Goal: Information Seeking & Learning: Learn about a topic

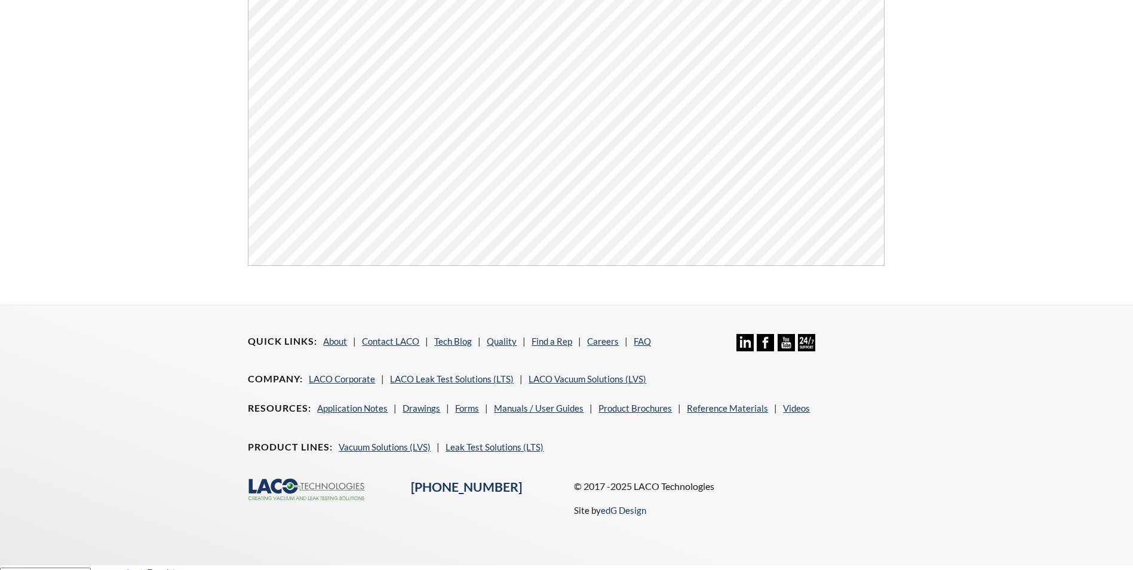
scroll to position [455, 0]
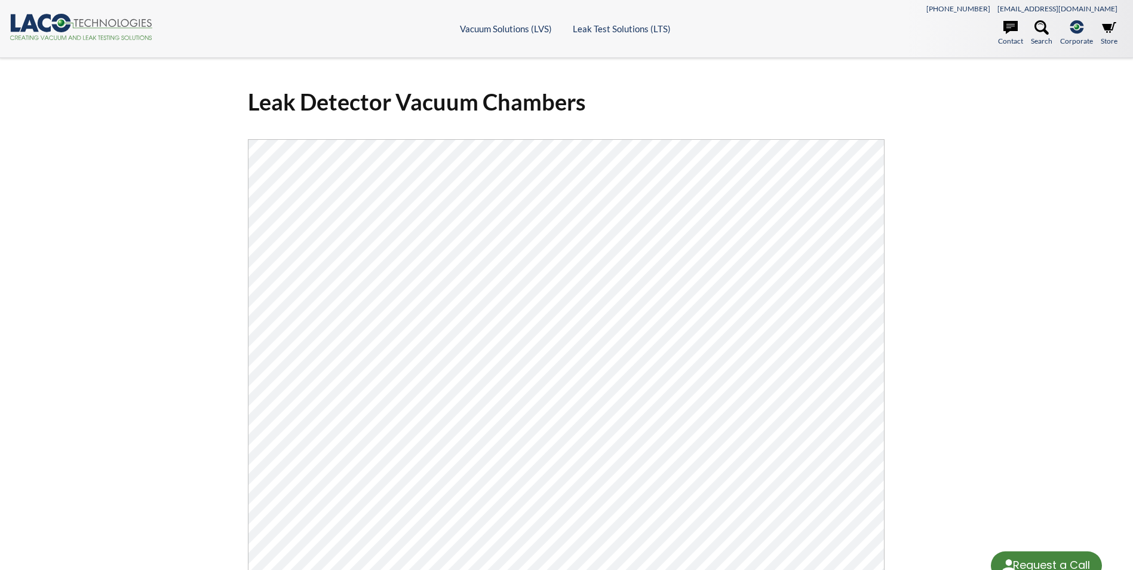
select select "Language Translate Widget"
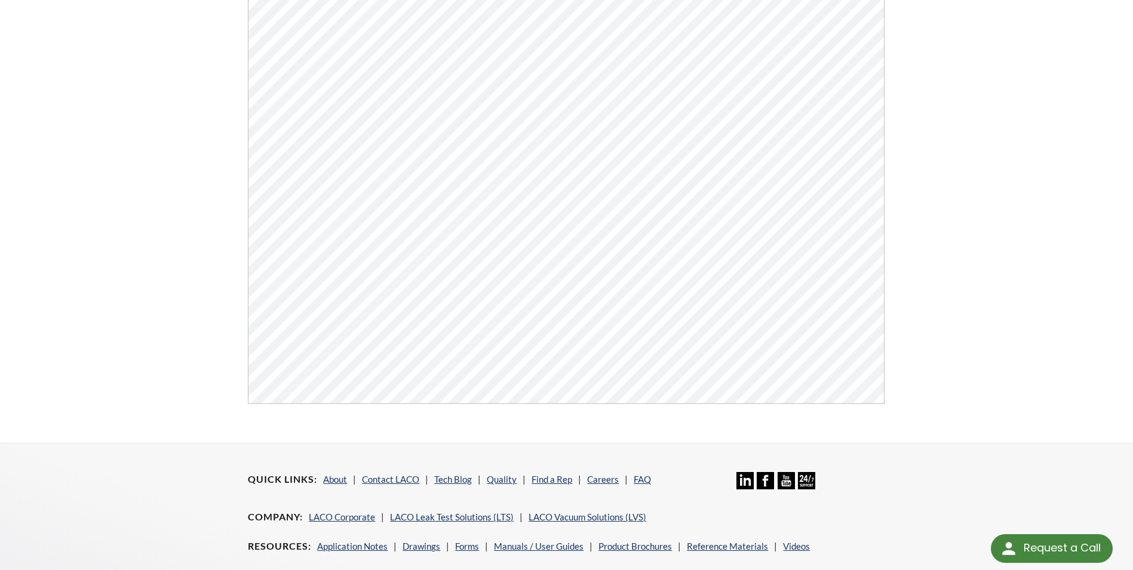
scroll to position [156, 0]
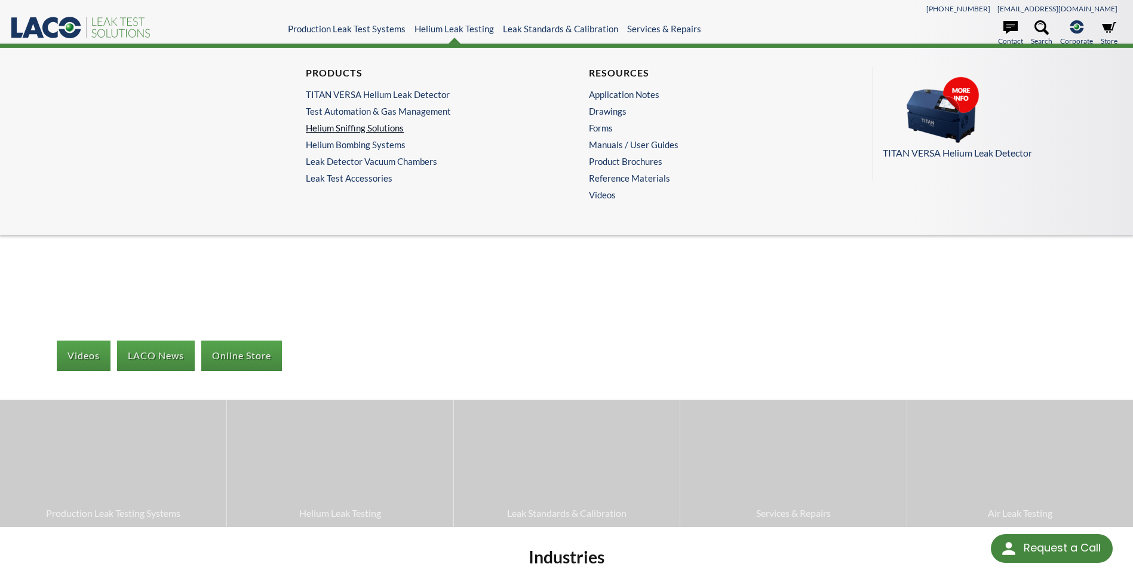
click at [400, 125] on link "Helium Sniffing Solutions" at bounding box center [422, 127] width 232 height 11
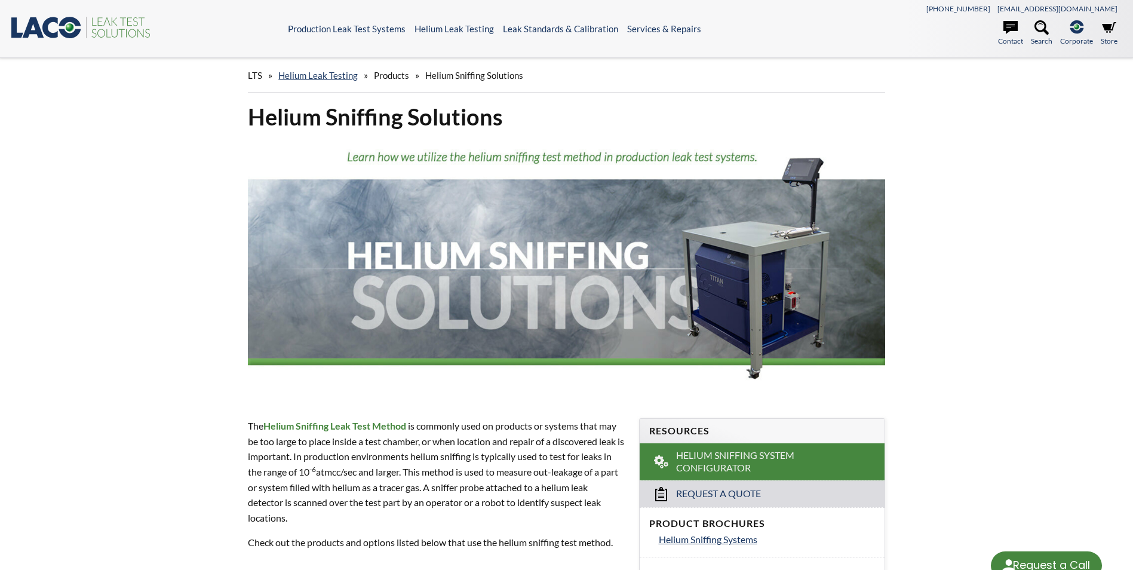
select select "Language Translate Widget"
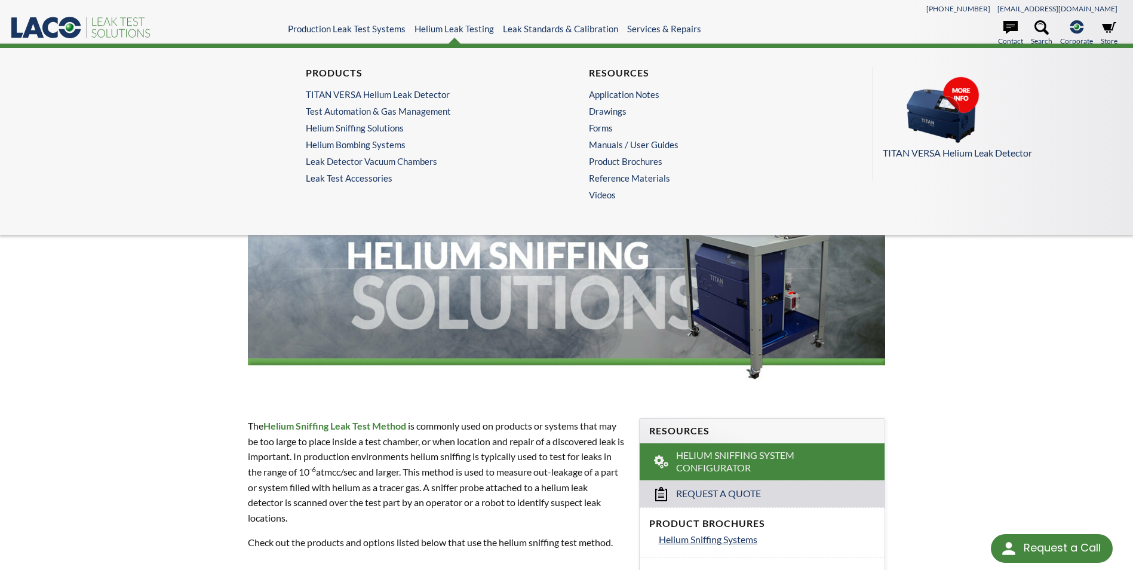
click at [386, 138] on ul "Products TITAN VERSA Helium Leak Detector Test Automation & Gas Management Heli…" at bounding box center [425, 125] width 238 height 116
click at [382, 143] on link "Helium Bombing Systems" at bounding box center [422, 144] width 232 height 11
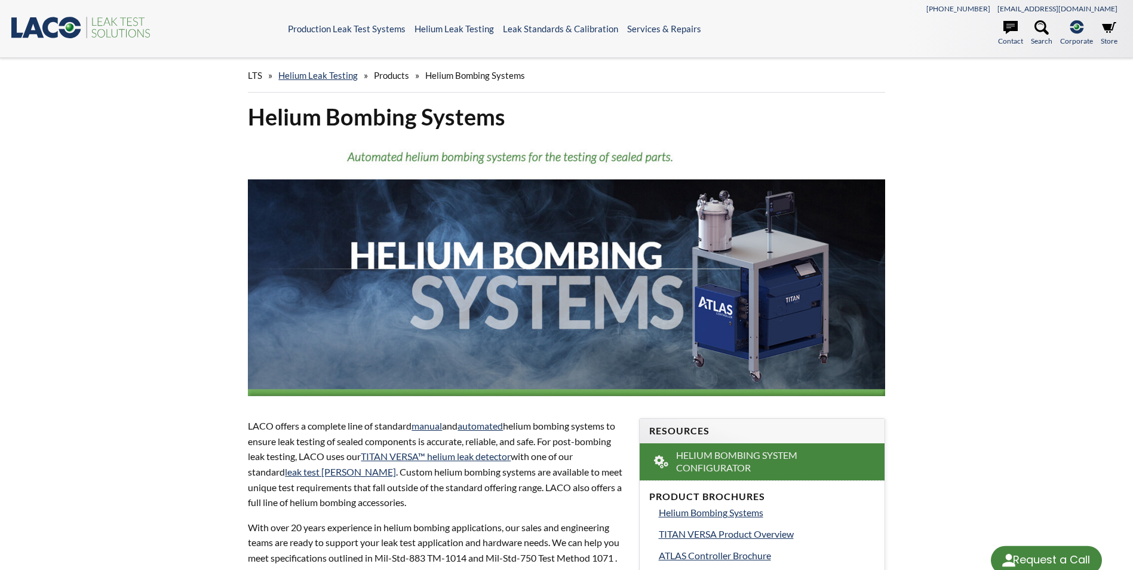
select select "Language Translate Widget"
click at [382, 143] on img at bounding box center [566, 268] width 637 height 255
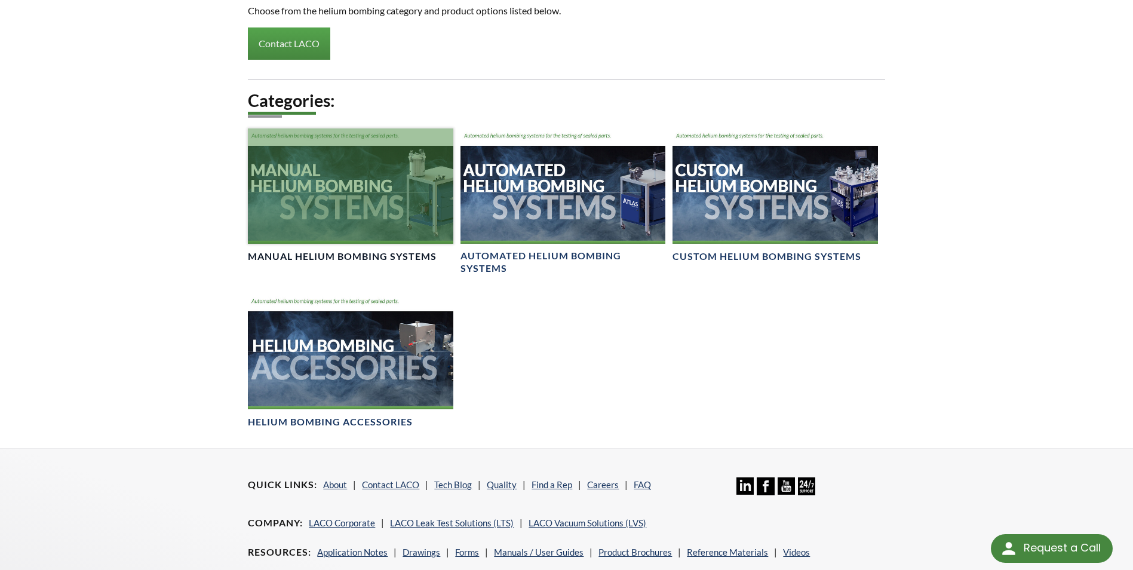
scroll to position [717, 0]
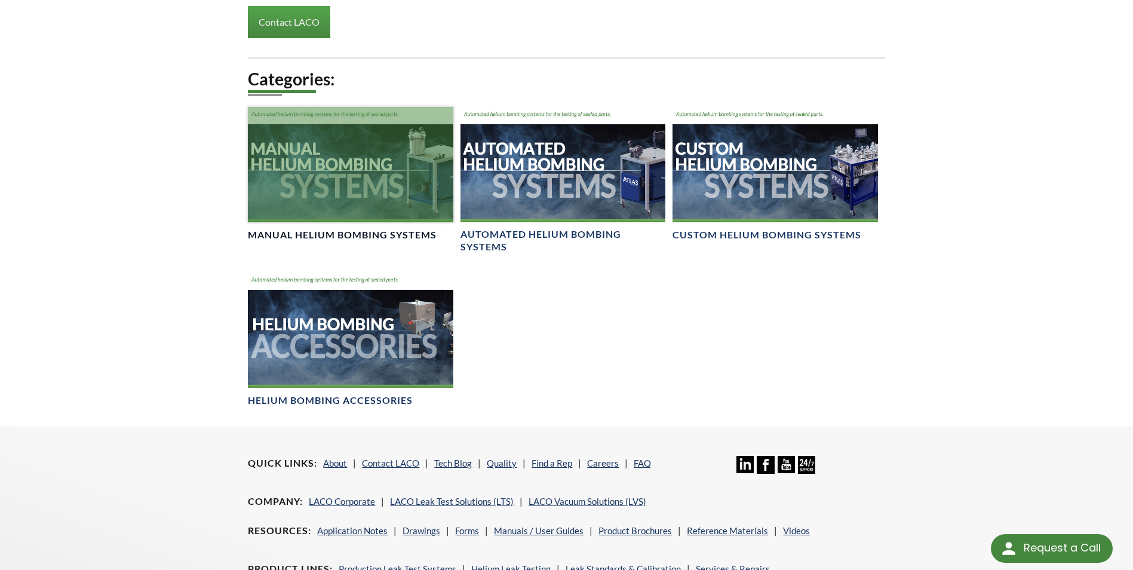
click at [393, 241] on link "Manual Helium Bombing Systems" at bounding box center [350, 174] width 205 height 134
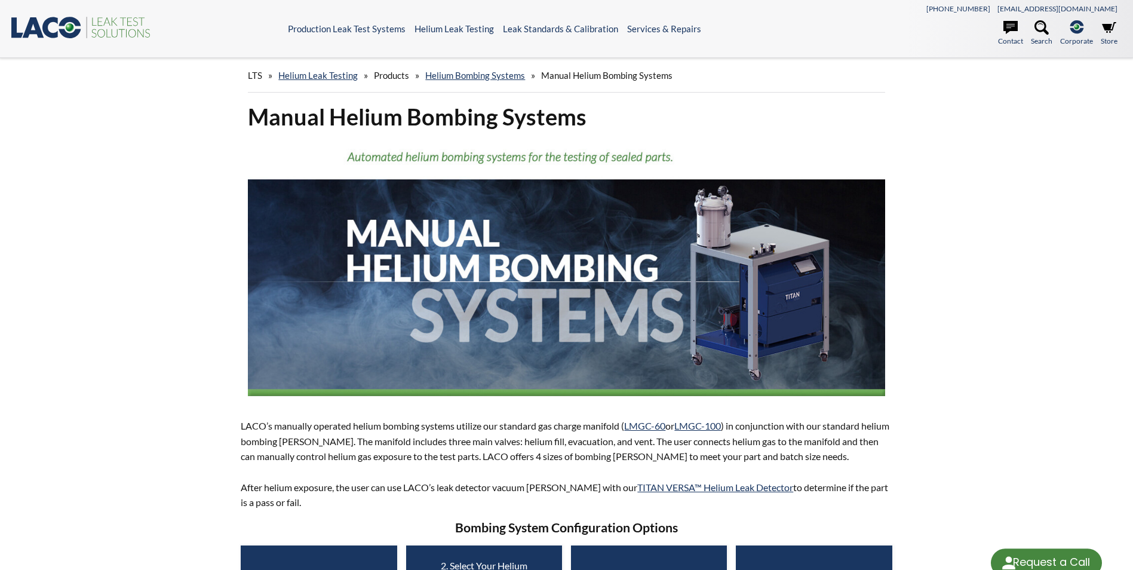
select select "Language Translate Widget"
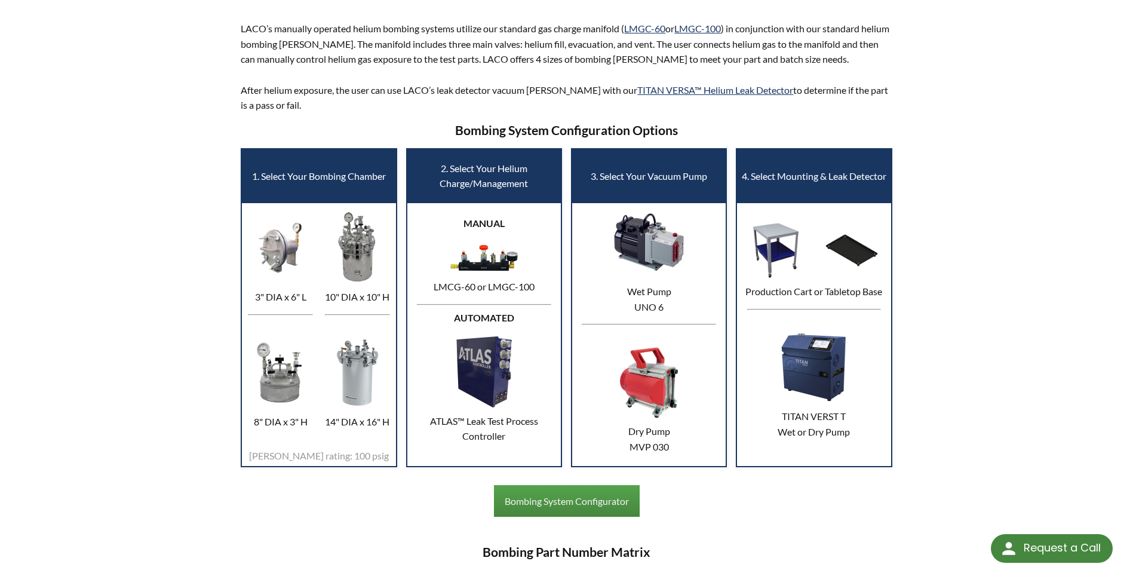
scroll to position [418, 0]
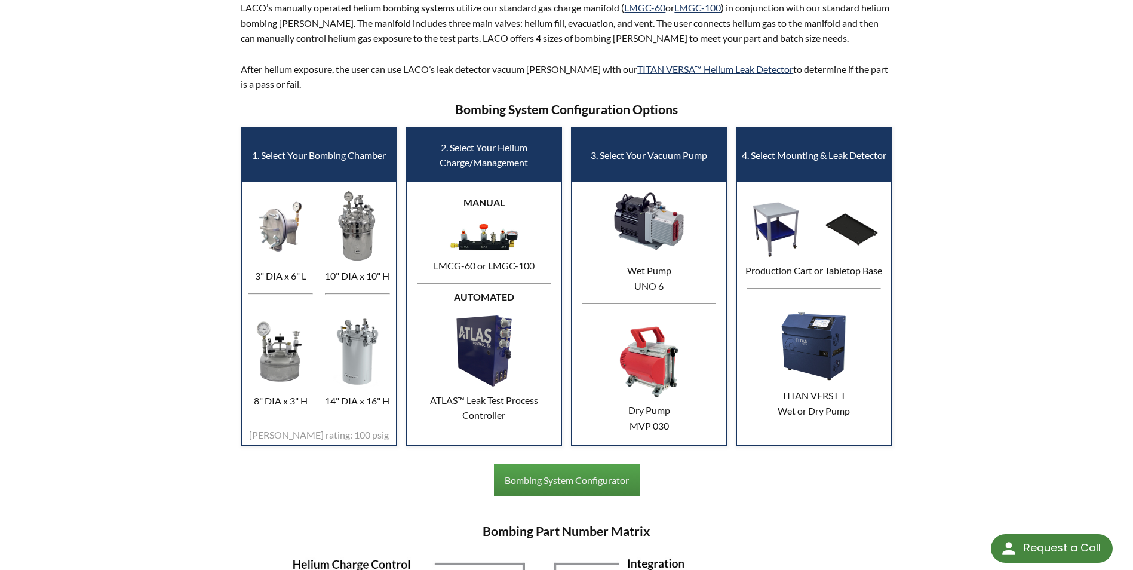
click at [283, 366] on img at bounding box center [280, 351] width 71 height 75
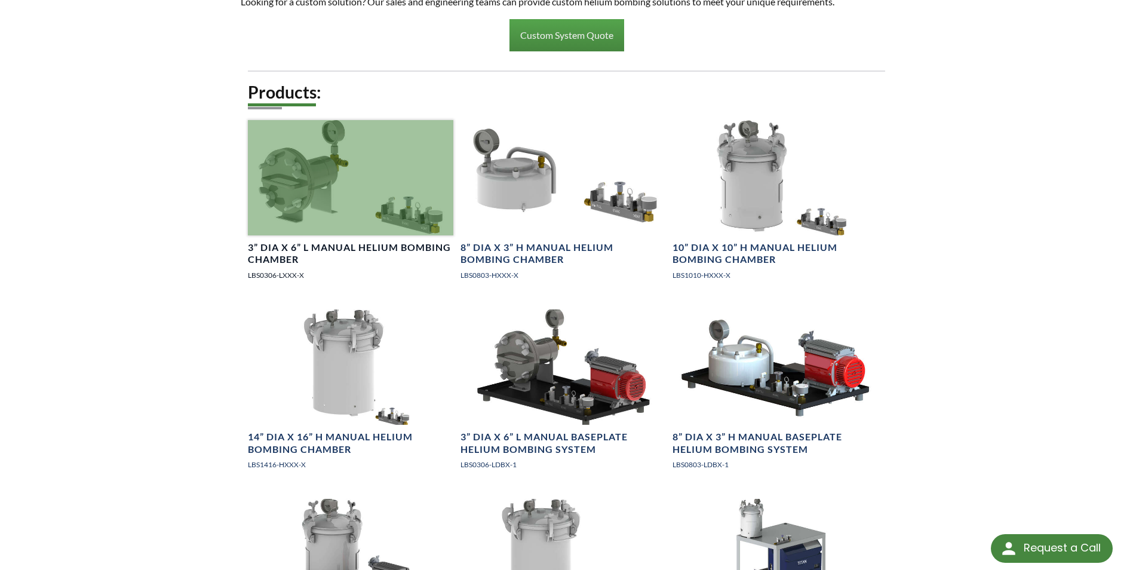
scroll to position [1374, 0]
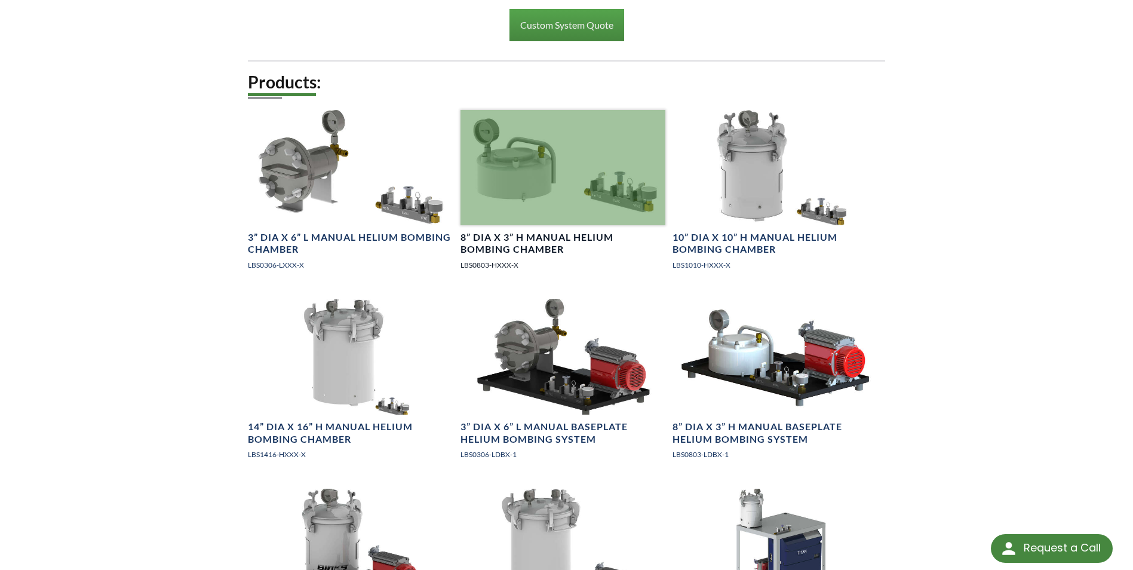
click at [494, 185] on div at bounding box center [563, 167] width 205 height 115
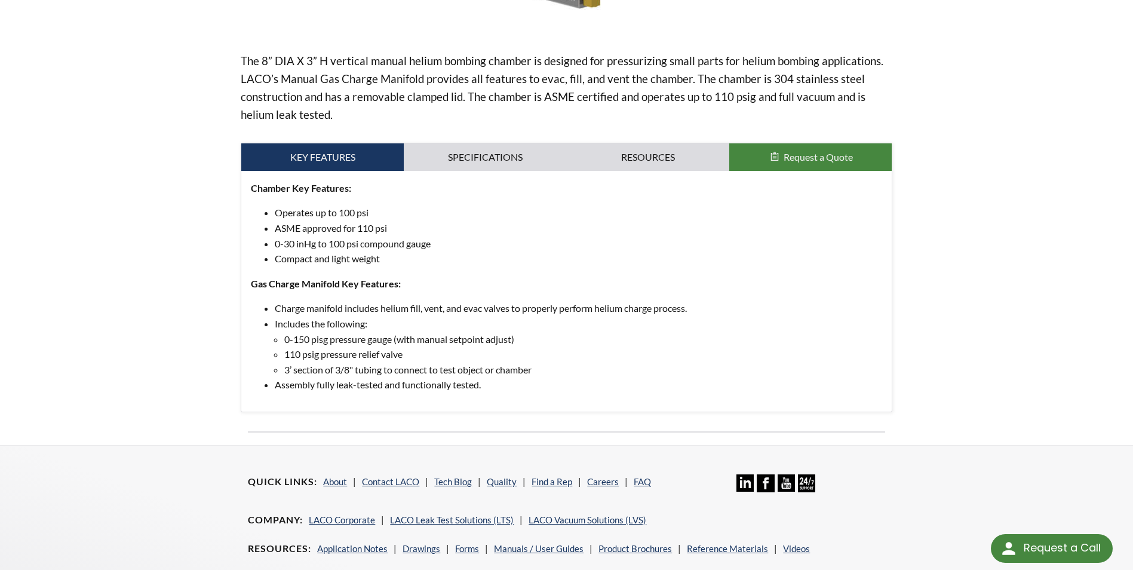
scroll to position [418, 0]
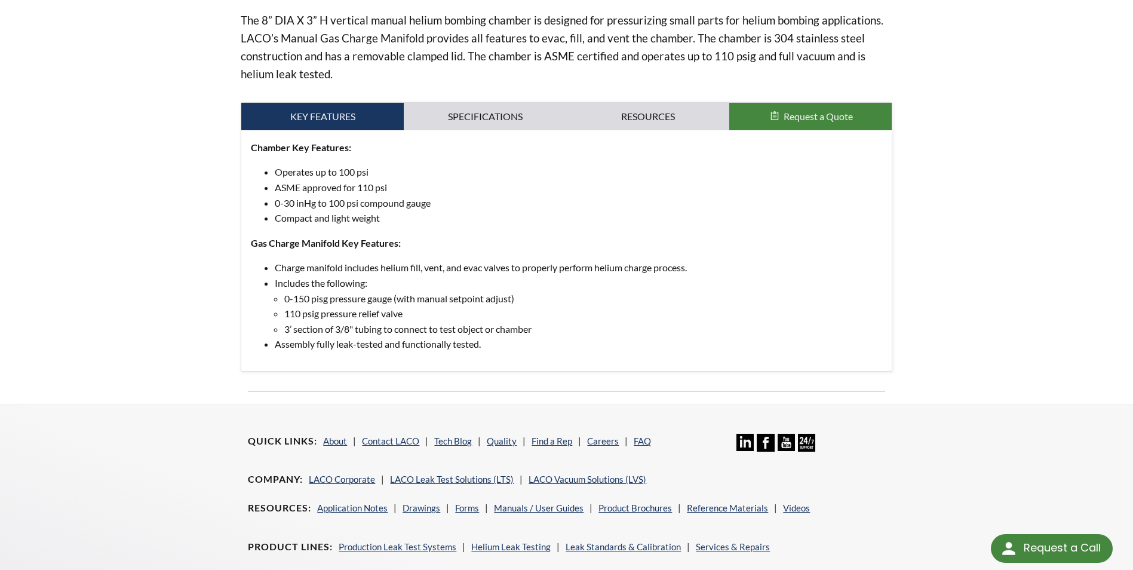
click at [671, 102] on div "Key Features Specifications Accessories Resources Request a Quote Chamber Key F…" at bounding box center [566, 236] width 651 height 269
click at [651, 118] on link "Resources" at bounding box center [648, 116] width 162 height 27
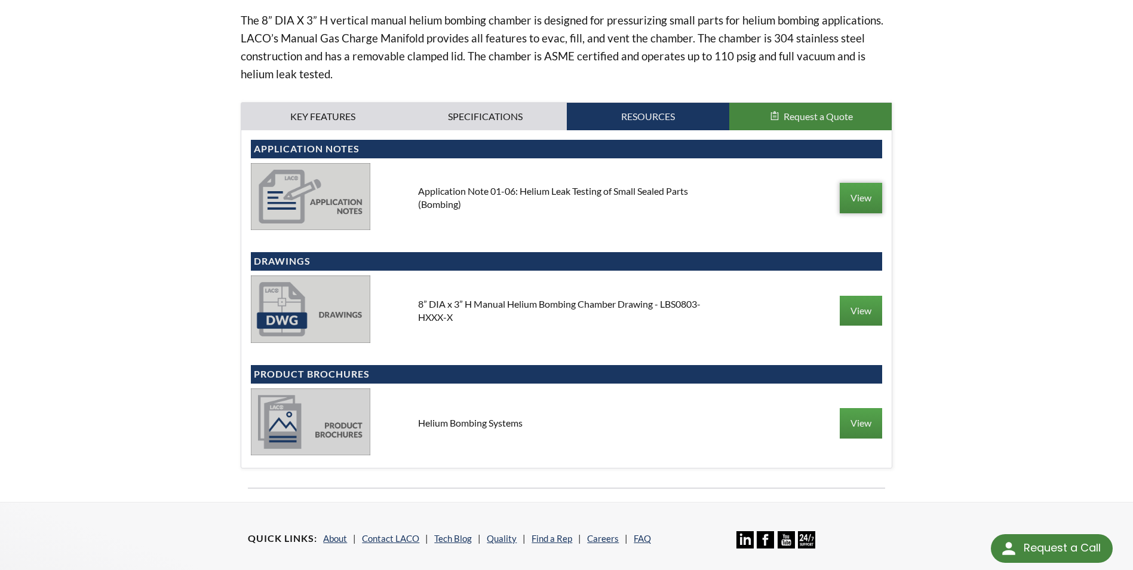
click at [845, 191] on link "View" at bounding box center [861, 198] width 42 height 30
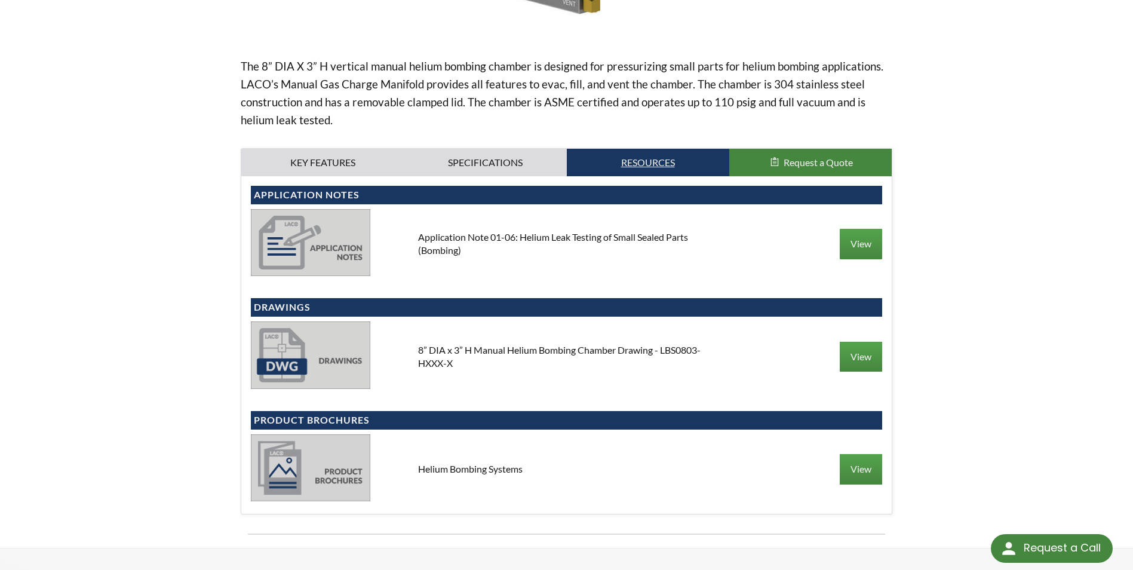
scroll to position [358, 0]
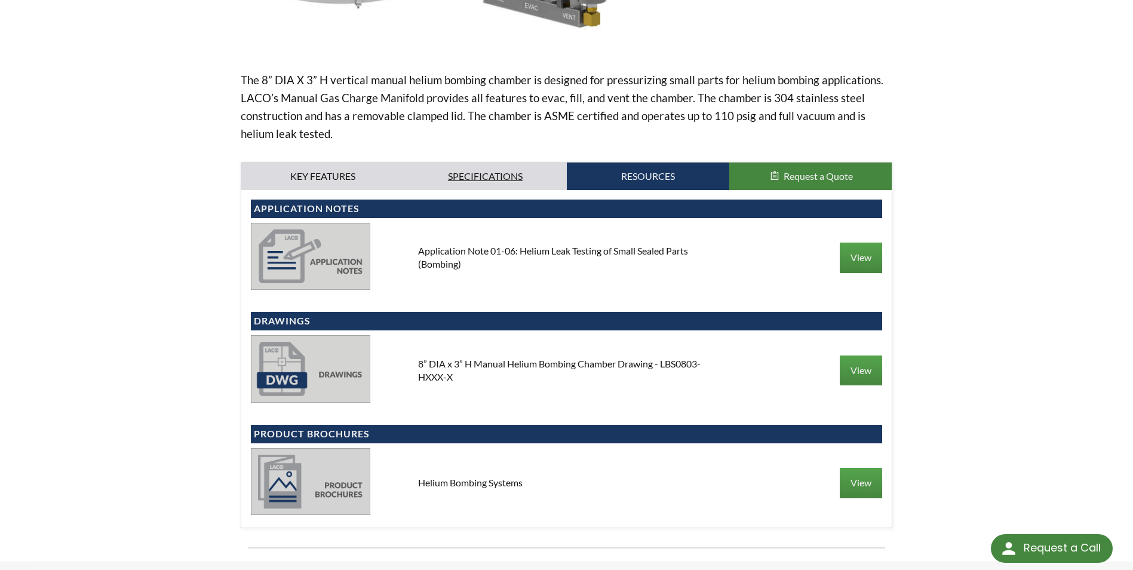
click at [527, 174] on link "Specifications" at bounding box center [485, 175] width 162 height 27
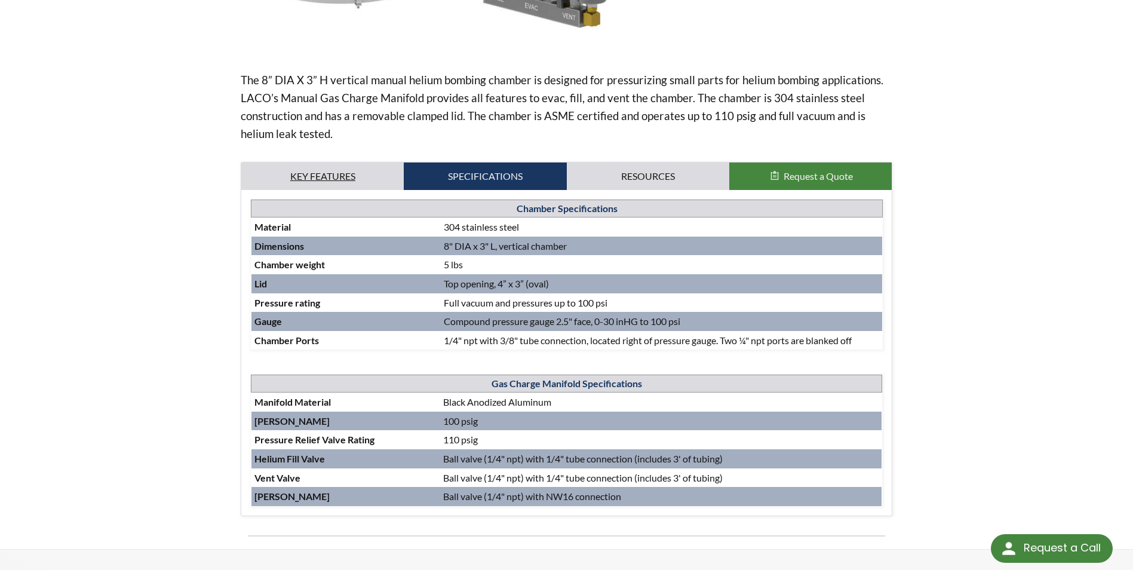
click at [359, 170] on link "Key Features" at bounding box center [322, 175] width 162 height 27
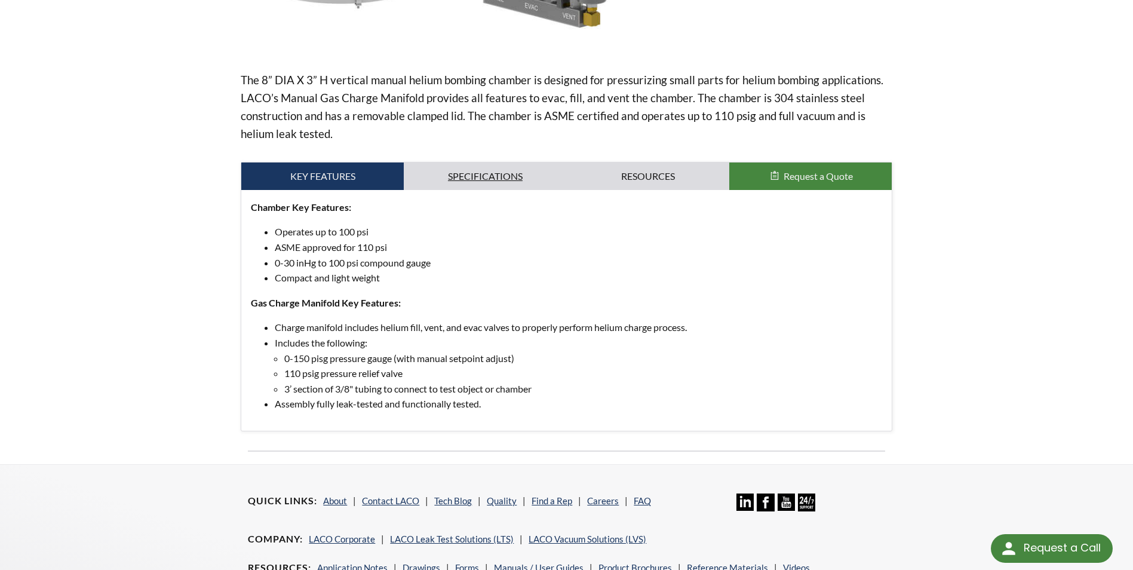
click at [467, 167] on link "Specifications" at bounding box center [485, 175] width 162 height 27
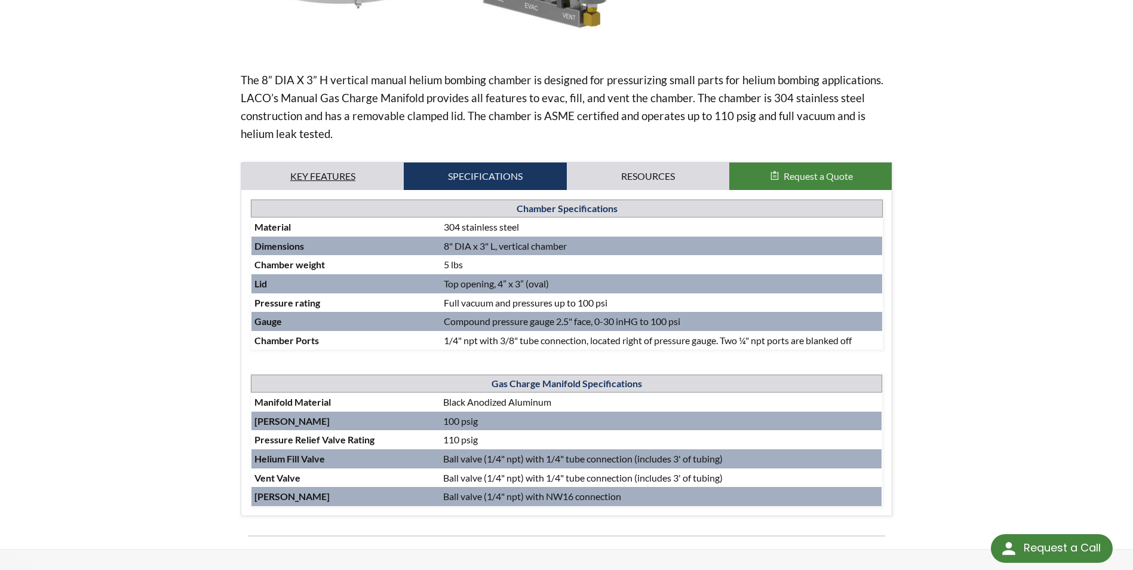
click at [354, 164] on link "Key Features" at bounding box center [322, 175] width 162 height 27
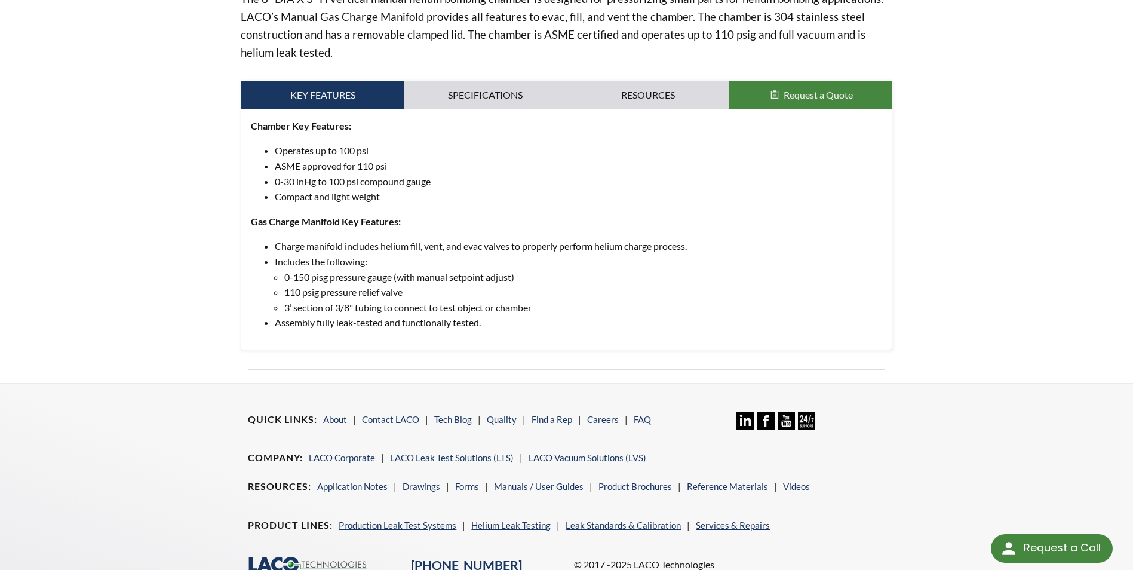
scroll to position [418, 0]
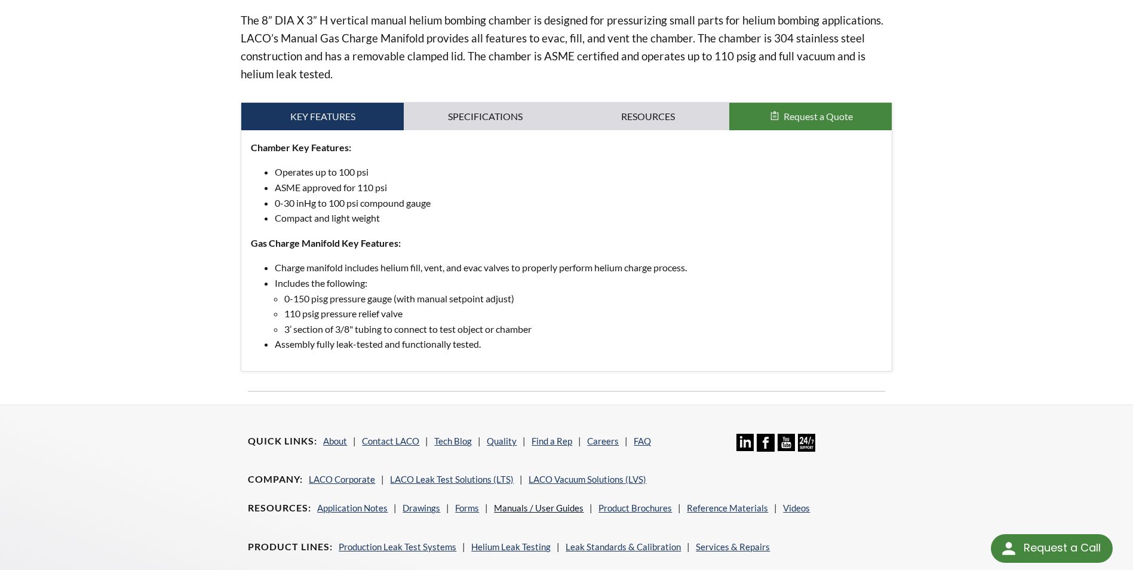
click at [514, 504] on link "Manuals / User Guides" at bounding box center [539, 507] width 90 height 11
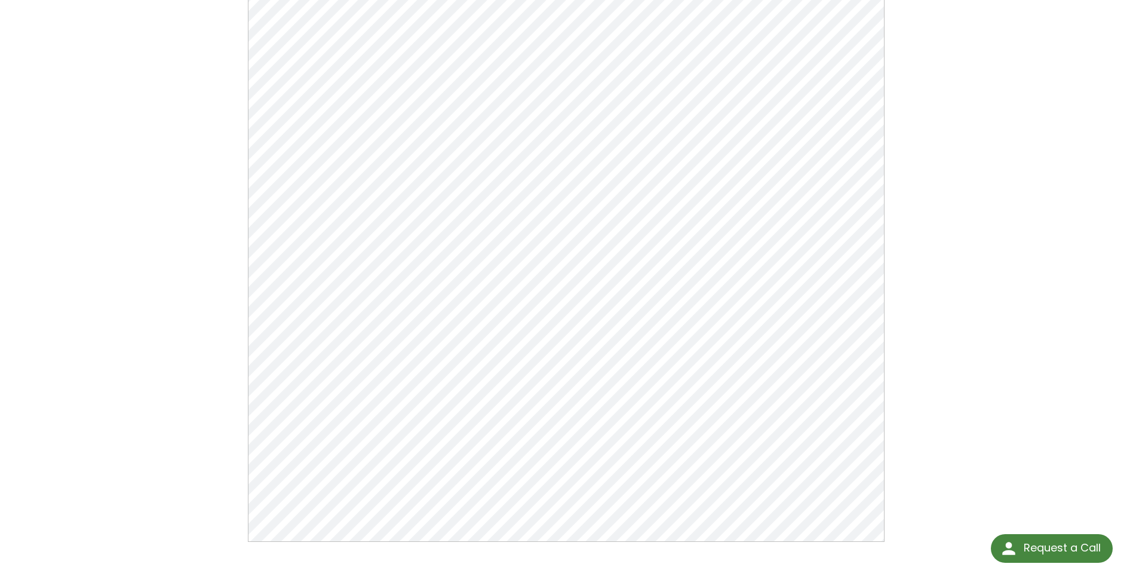
scroll to position [299, 0]
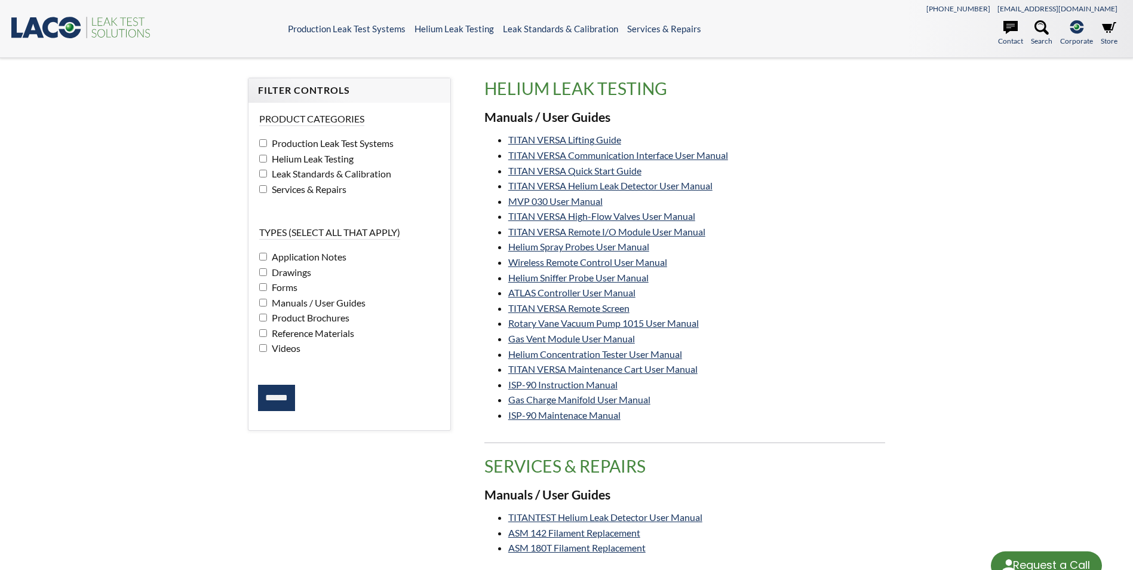
select select "Language Translate Widget"
click at [264, 162] on label "Helium Leak Testing" at bounding box center [349, 159] width 180 height 16
click at [286, 395] on input "******" at bounding box center [276, 398] width 37 height 26
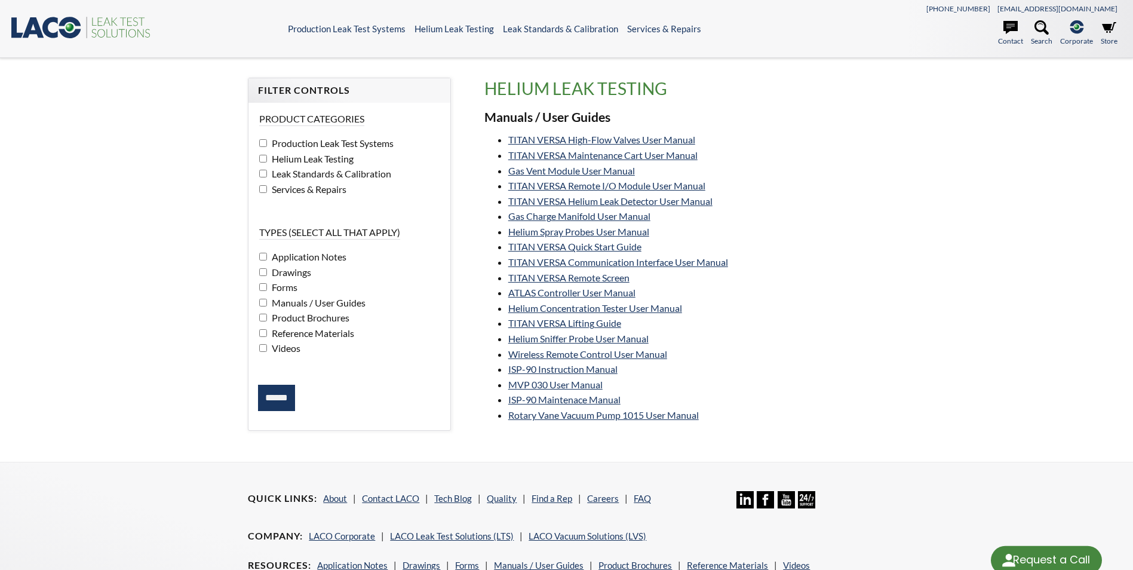
select select "Language Translate Widget"
